Goal: Find specific page/section: Find specific page/section

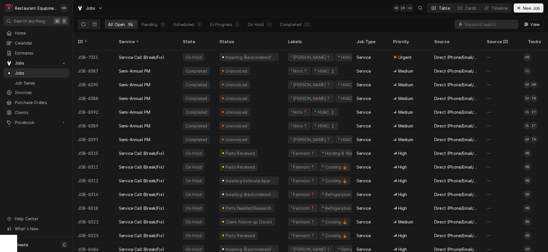
click at [487, 25] on input "Dynamic Content Wrapper" at bounding box center [490, 24] width 51 height 9
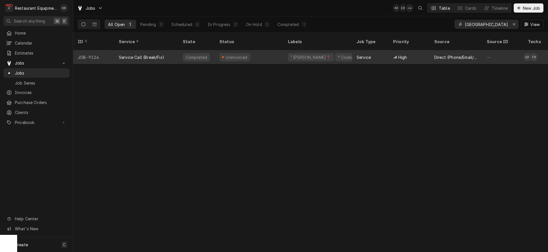
type input "bristol"
click at [139, 54] on div "Service Call (Break/Fix)" at bounding box center [141, 57] width 45 height 6
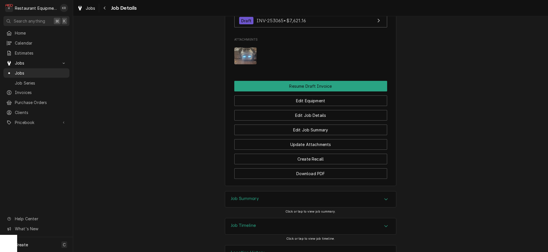
scroll to position [649, 0]
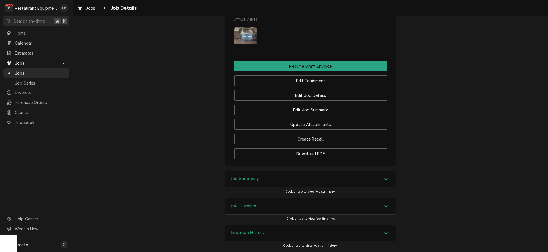
drag, startPoint x: 242, startPoint y: 177, endPoint x: 238, endPoint y: 176, distance: 4.2
click at [242, 177] on h3 "Job Summary" at bounding box center [245, 178] width 28 height 5
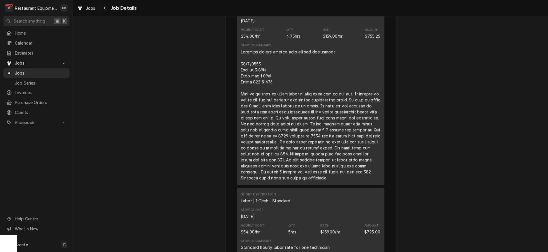
scroll to position [926, 0]
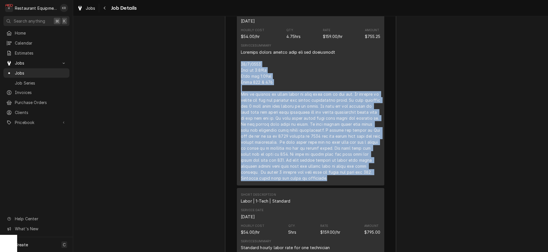
drag, startPoint x: 240, startPoint y: 71, endPoint x: 383, endPoint y: 190, distance: 185.7
click at [383, 185] on div "Short Description Travel | 1-Tech | Standard Service Date Oct 7, 2025 Hourly Co…" at bounding box center [310, 88] width 147 height 193
copy div "10/7/2025 Time in 8:45am Time out 1:45pm Truck 109 & 106 When we arrived we mov…"
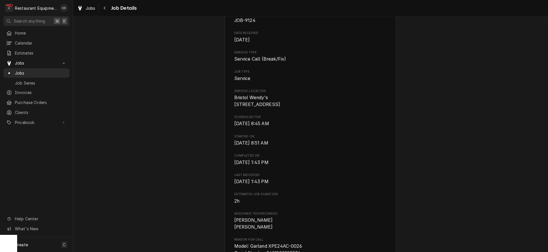
scroll to position [0, 0]
